Goal: Task Accomplishment & Management: Use online tool/utility

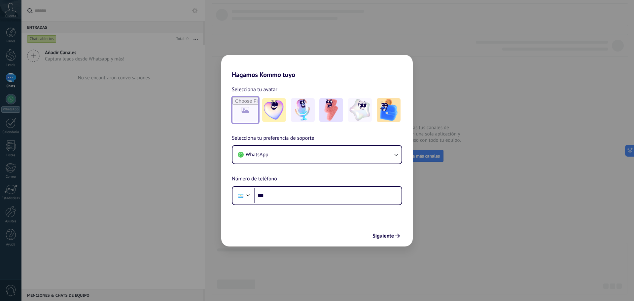
click at [241, 115] on input "file" at bounding box center [246, 110] width 26 height 26
click at [275, 109] on img at bounding box center [274, 110] width 24 height 24
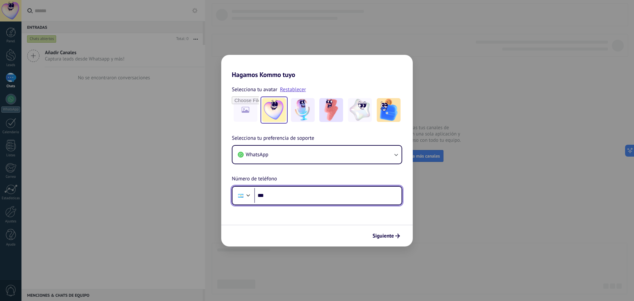
click at [287, 197] on input "***" at bounding box center [327, 195] width 147 height 15
type input "**********"
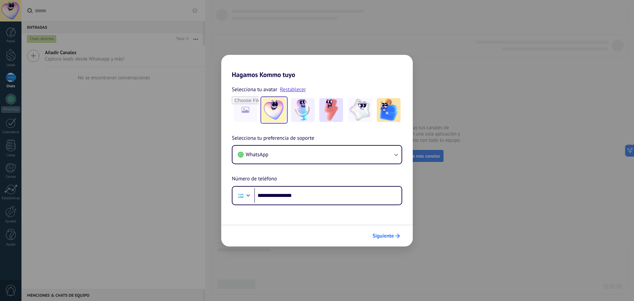
click at [388, 235] on span "Siguiente" at bounding box center [383, 236] width 21 height 5
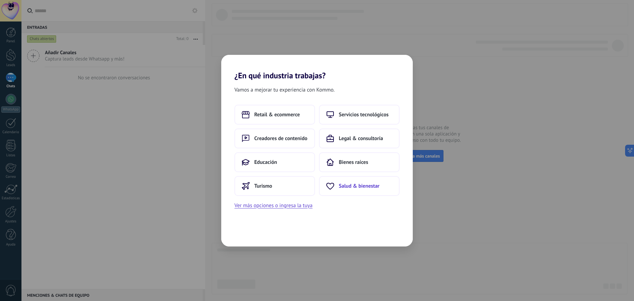
click at [355, 189] on span "Salud & bienestar" at bounding box center [359, 186] width 41 height 7
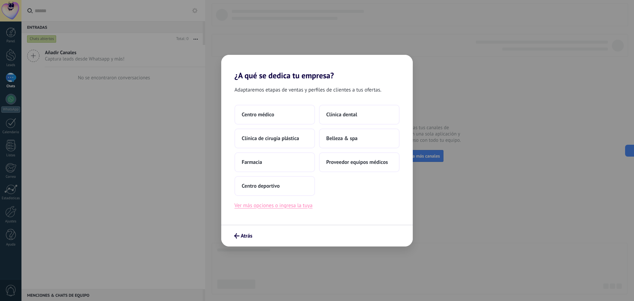
click at [261, 206] on button "Ver más opciones o ingresa la tuya" at bounding box center [274, 205] width 78 height 9
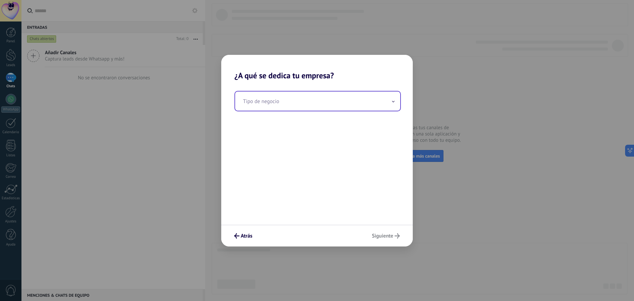
click at [268, 102] on input "text" at bounding box center [317, 101] width 165 height 19
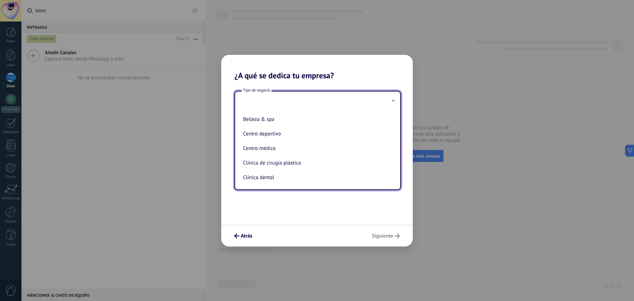
click at [295, 151] on li "Centro médico" at bounding box center [317, 148] width 152 height 15
type input "**********"
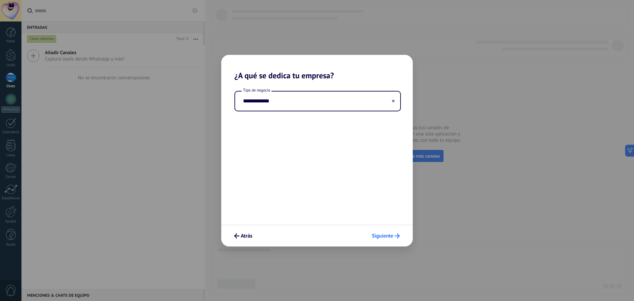
click at [383, 239] on button "Siguiente" at bounding box center [386, 235] width 34 height 11
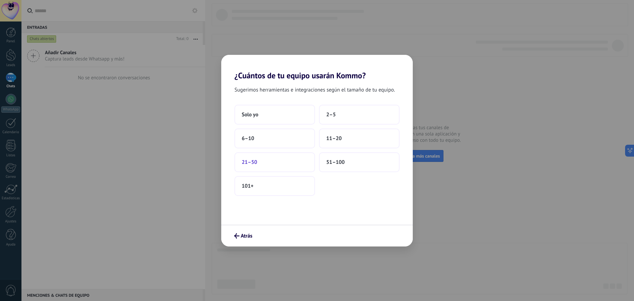
click at [259, 169] on button "21–50" at bounding box center [275, 162] width 81 height 20
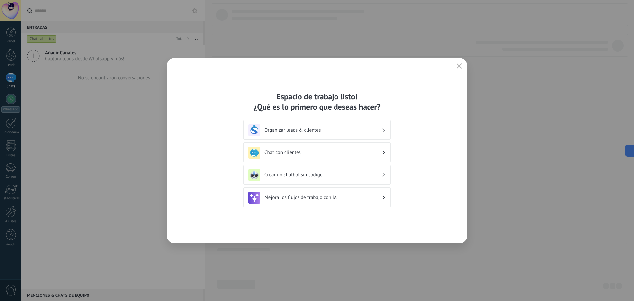
click at [300, 132] on h3 "Organizar leads & clientes" at bounding box center [323, 130] width 117 height 6
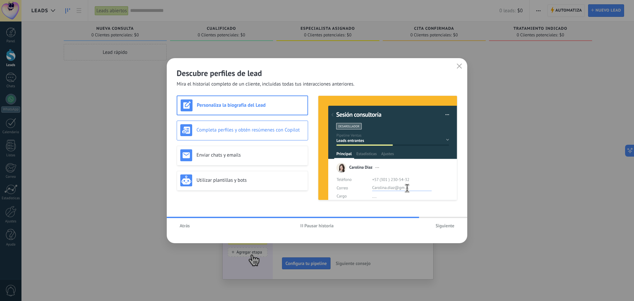
click at [254, 134] on div "Completa perfiles y obtén resúmenes con Copilot" at bounding box center [242, 130] width 124 height 12
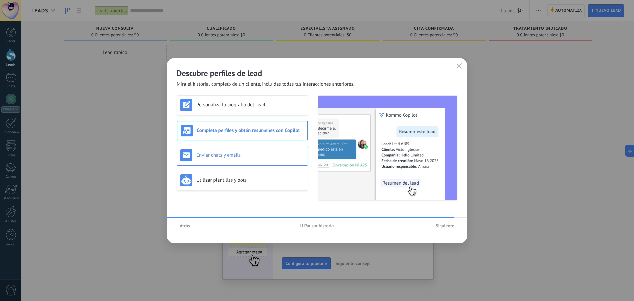
click at [232, 154] on h3 "Enviar chats y emails" at bounding box center [251, 155] width 108 height 6
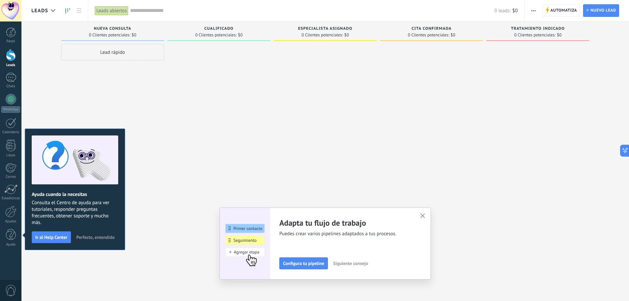
click at [424, 217] on use "button" at bounding box center [423, 215] width 5 height 5
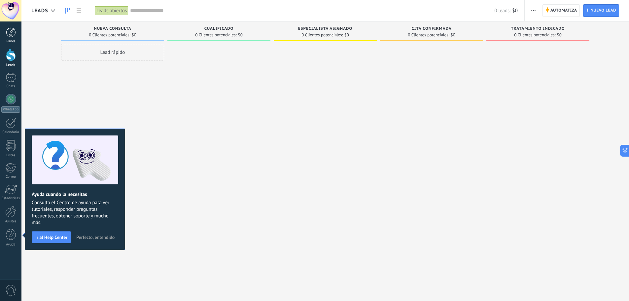
click at [12, 35] on div at bounding box center [11, 32] width 10 height 10
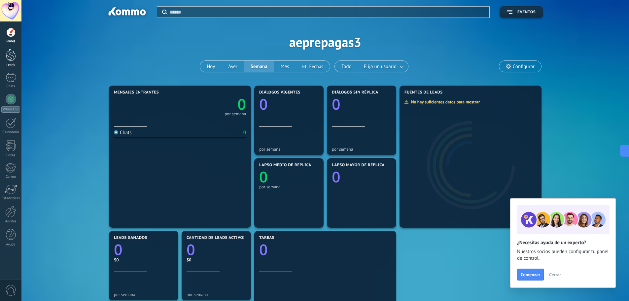
click at [9, 56] on div at bounding box center [11, 55] width 10 height 12
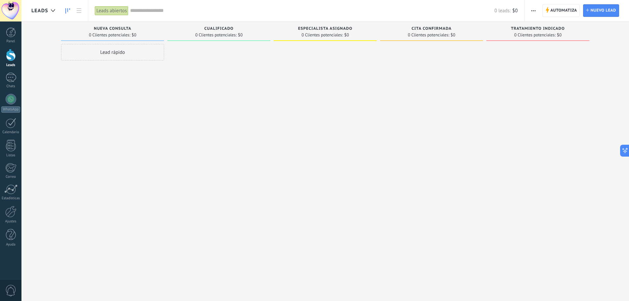
click at [214, 28] on span "Cualificado" at bounding box center [219, 28] width 29 height 5
click at [14, 36] on div at bounding box center [11, 32] width 10 height 10
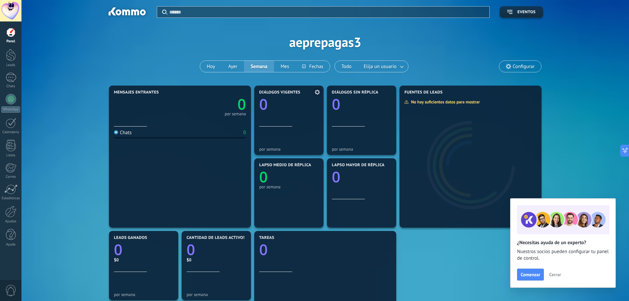
click at [279, 110] on div "Diálogos vigentes 0" at bounding box center [288, 108] width 59 height 36
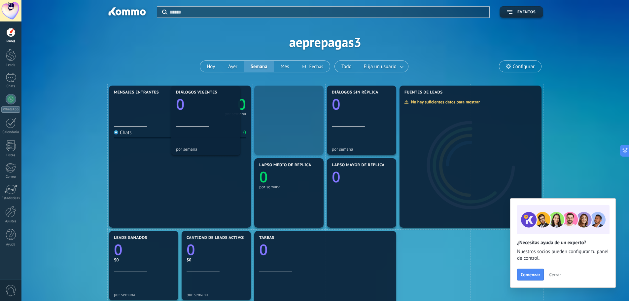
drag, startPoint x: 281, startPoint y: 110, endPoint x: 197, endPoint y: 108, distance: 83.6
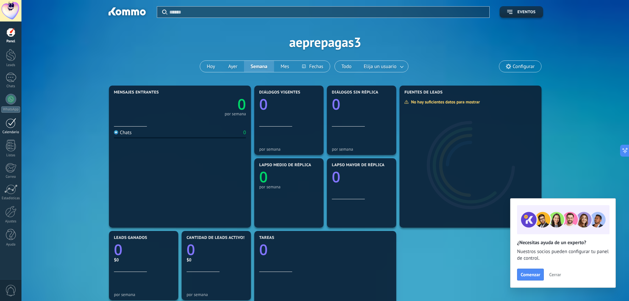
click at [17, 126] on link "Calendario" at bounding box center [10, 126] width 21 height 17
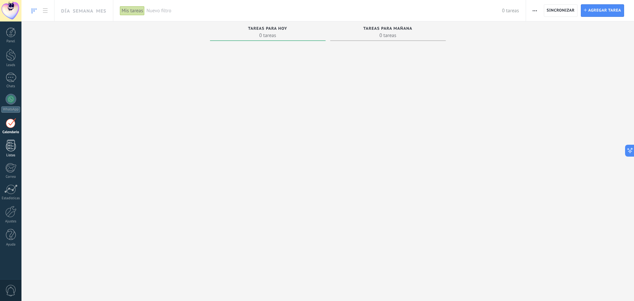
click at [10, 147] on div at bounding box center [11, 146] width 10 height 12
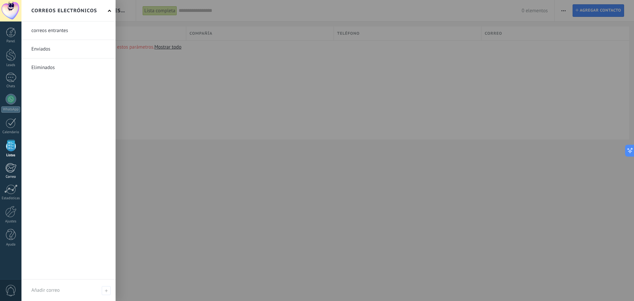
click at [10, 165] on div at bounding box center [10, 168] width 11 height 10
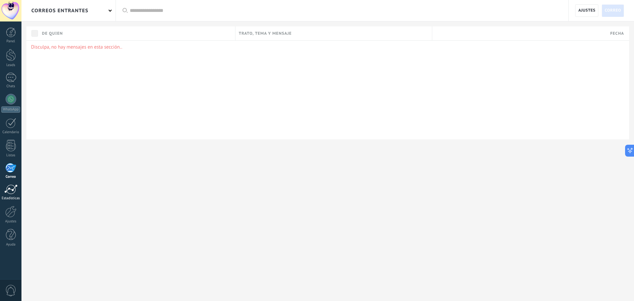
click at [13, 190] on div at bounding box center [10, 189] width 13 height 10
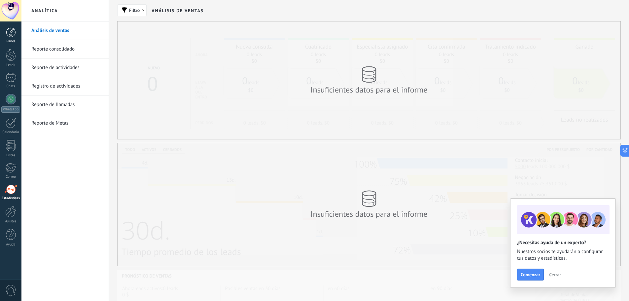
click at [13, 33] on div at bounding box center [11, 32] width 10 height 10
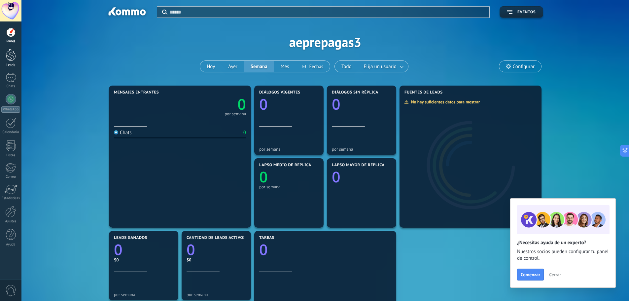
click at [15, 59] on div at bounding box center [11, 55] width 10 height 12
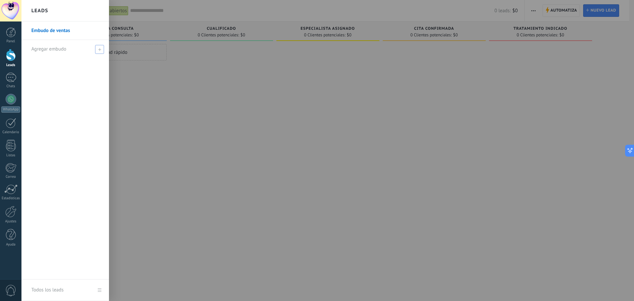
click at [99, 51] on span at bounding box center [99, 49] width 9 height 9
click at [71, 49] on input "text" at bounding box center [62, 49] width 62 height 11
type input "****"
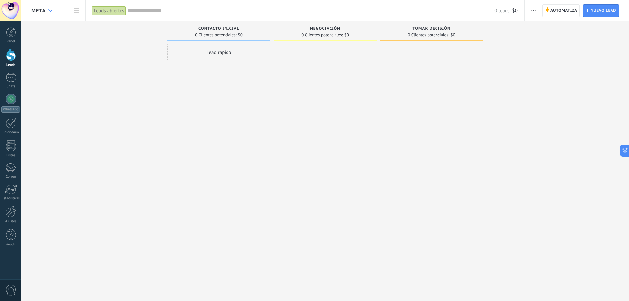
click at [51, 10] on icon at bounding box center [50, 10] width 4 height 3
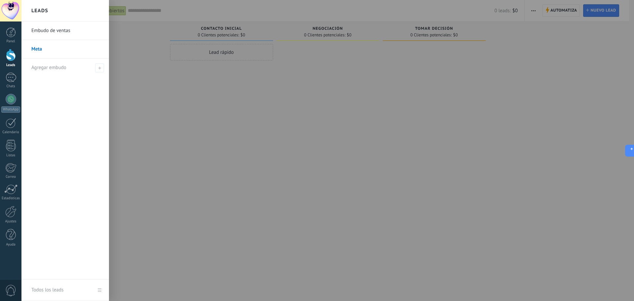
click at [51, 10] on div "Leads" at bounding box center [65, 10] width 88 height 21
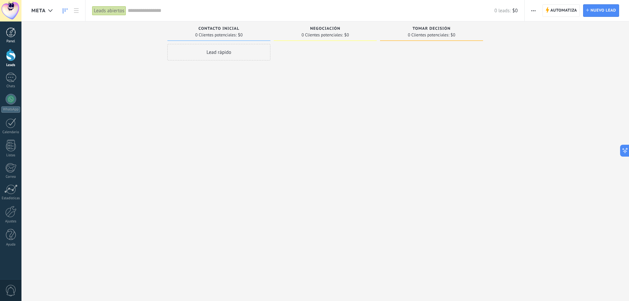
click at [10, 37] on link "Panel" at bounding box center [10, 35] width 21 height 16
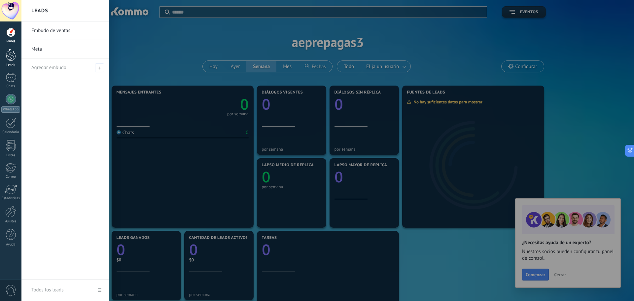
click at [8, 57] on div at bounding box center [11, 55] width 10 height 12
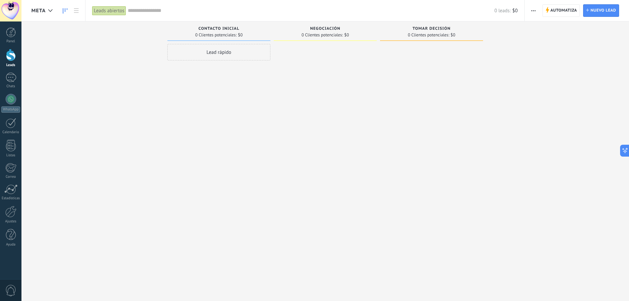
click at [235, 58] on div "Lead rápido" at bounding box center [219, 52] width 103 height 17
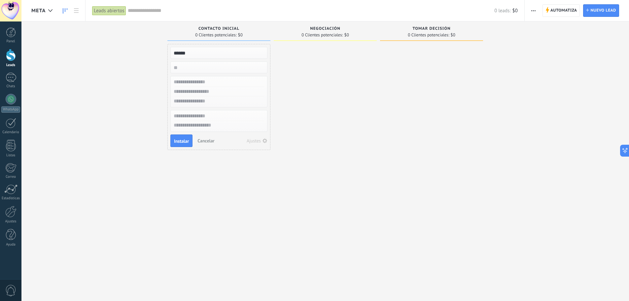
type input "******"
type input "*******"
type input "*"
type input "**********"
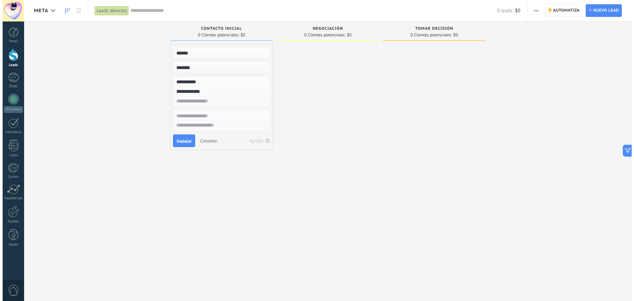
scroll to position [6, 0]
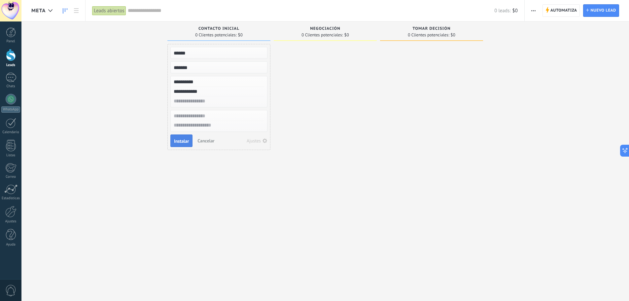
click at [186, 142] on span "Instalar" at bounding box center [181, 141] width 15 height 5
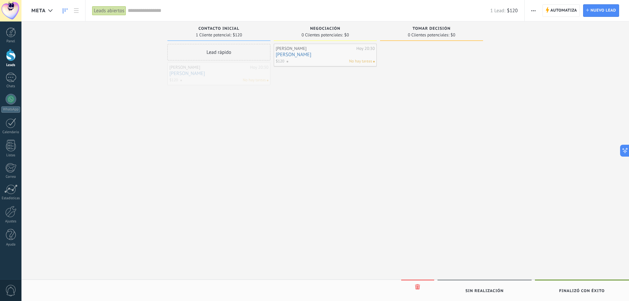
drag, startPoint x: 224, startPoint y: 75, endPoint x: 330, endPoint y: 56, distance: 108.0
drag, startPoint x: 324, startPoint y: 59, endPoint x: 429, endPoint y: 59, distance: 104.7
drag, startPoint x: 426, startPoint y: 51, endPoint x: 335, endPoint y: 46, distance: 91.0
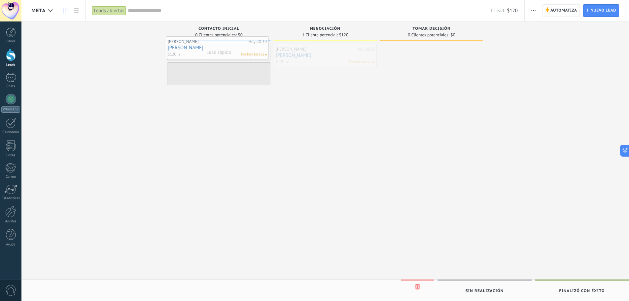
drag, startPoint x: 323, startPoint y: 49, endPoint x: 214, endPoint y: 41, distance: 109.0
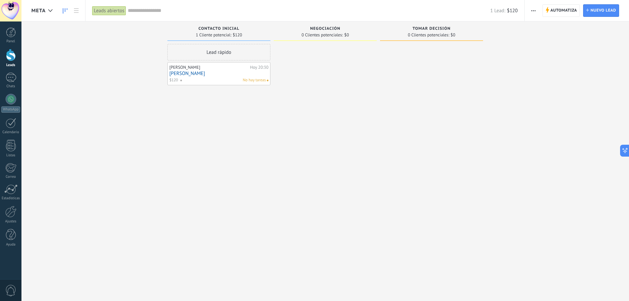
click at [238, 74] on link "[PERSON_NAME]" at bounding box center [218, 74] width 99 height 6
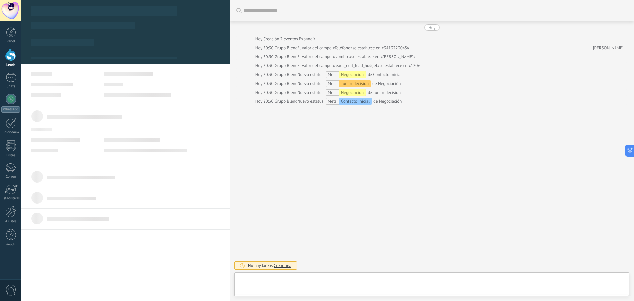
type textarea "******"
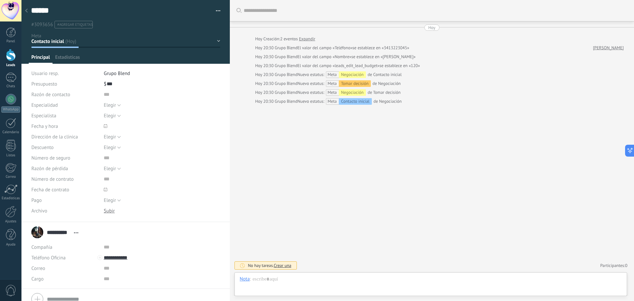
scroll to position [10, 0]
click at [115, 139] on button "Elegir" at bounding box center [112, 136] width 17 height 11
click at [111, 202] on span "Elegir" at bounding box center [110, 200] width 12 height 6
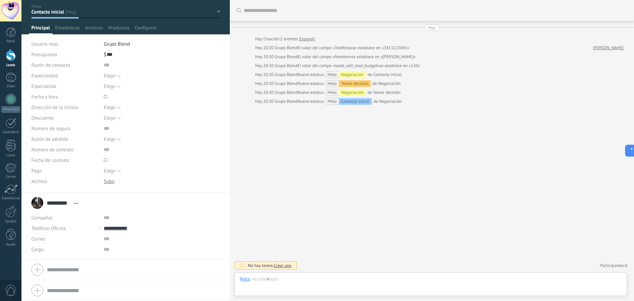
click at [107, 181] on div at bounding box center [109, 181] width 11 height 6
click at [101, 131] on div "Número de seguro" at bounding box center [125, 128] width 189 height 11
click at [109, 67] on input "text" at bounding box center [153, 65] width 99 height 11
click at [83, 269] on form "Compañía Teléfono Oficina Ofic. directo Celular Fax Casa Otro Teléfono Oficina …" at bounding box center [125, 291] width 189 height 67
click at [218, 14] on div at bounding box center [125, 3] width 209 height 64
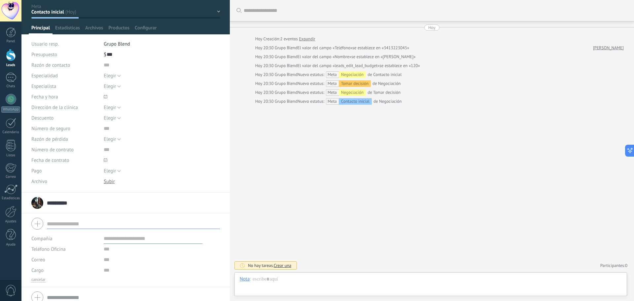
click at [218, 11] on div at bounding box center [125, 3] width 209 height 64
click at [69, 31] on span "Estadísticas" at bounding box center [67, 30] width 25 height 10
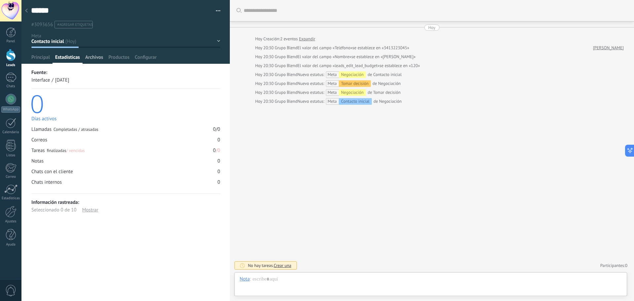
click at [94, 59] on span "Archivos" at bounding box center [94, 59] width 18 height 10
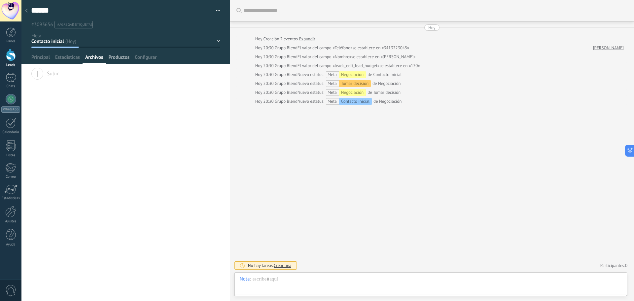
click at [120, 59] on span "Productos" at bounding box center [118, 59] width 21 height 10
click at [149, 60] on span "Configurar" at bounding box center [146, 59] width 22 height 10
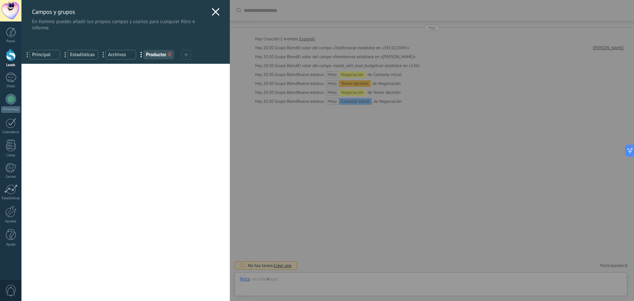
click at [214, 11] on icon at bounding box center [216, 12] width 8 height 8
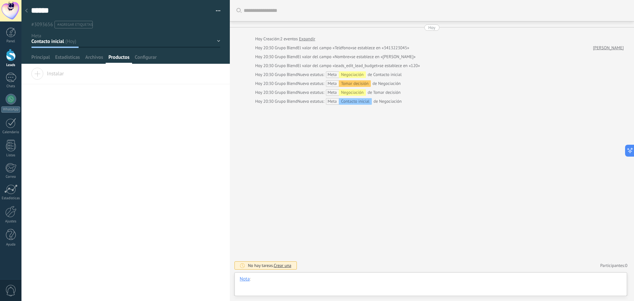
click at [270, 285] on div at bounding box center [431, 286] width 382 height 20
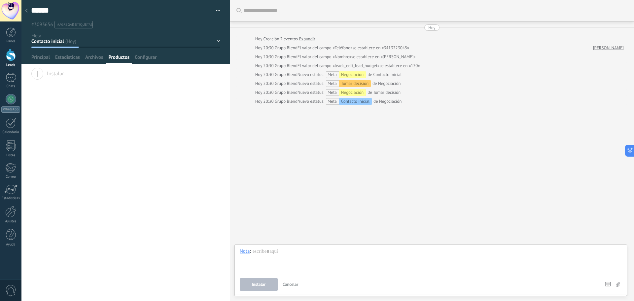
click at [618, 47] on link "[PERSON_NAME]" at bounding box center [608, 48] width 31 height 7
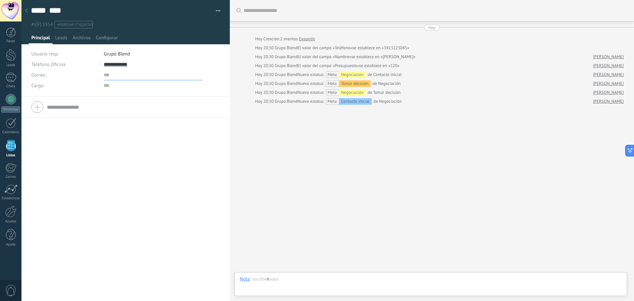
click at [107, 77] on input "text" at bounding box center [153, 75] width 99 height 11
drag, startPoint x: 104, startPoint y: 84, endPoint x: 109, endPoint y: 83, distance: 4.3
click at [105, 84] on input "text" at bounding box center [153, 85] width 99 height 11
click at [74, 24] on span "#agregar etiquetas" at bounding box center [74, 24] width 35 height 5
click at [215, 11] on button "button" at bounding box center [216, 11] width 10 height 10
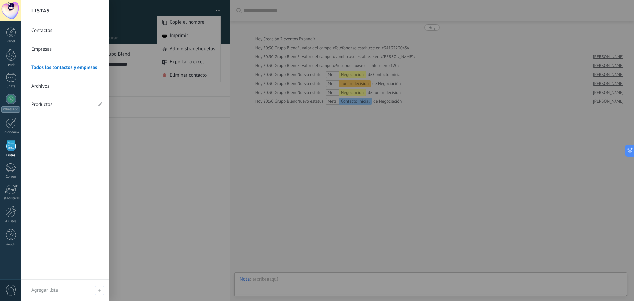
click at [13, 149] on div at bounding box center [11, 146] width 10 height 12
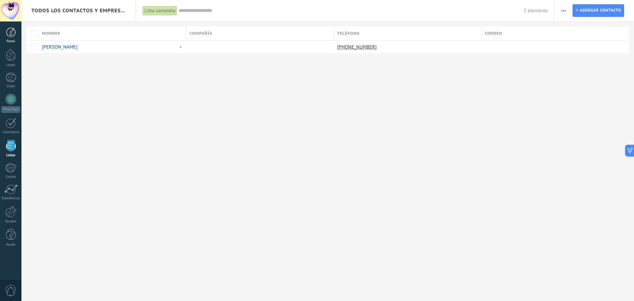
click at [17, 33] on link "Panel" at bounding box center [10, 35] width 21 height 16
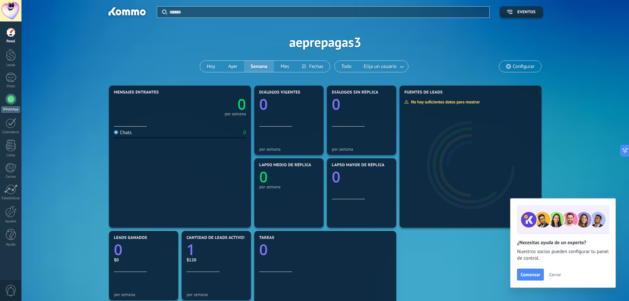
click at [8, 101] on div at bounding box center [11, 99] width 11 height 11
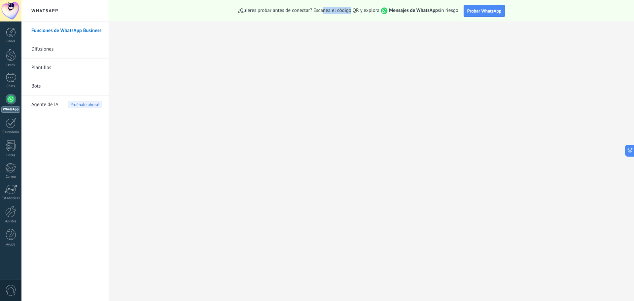
drag, startPoint x: 325, startPoint y: 12, endPoint x: 351, endPoint y: 12, distance: 25.8
click at [351, 12] on span "¿Quieres probar antes de conectar? Escanea el código QR y explora Mensajes de W…" at bounding box center [348, 10] width 220 height 7
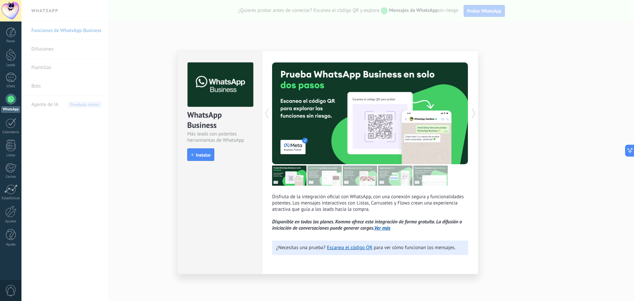
click at [384, 228] on link "Ver más" at bounding box center [383, 228] width 16 height 6
click at [357, 248] on link "Escanea el código QR" at bounding box center [350, 247] width 46 height 6
